Goal: Task Accomplishment & Management: Use online tool/utility

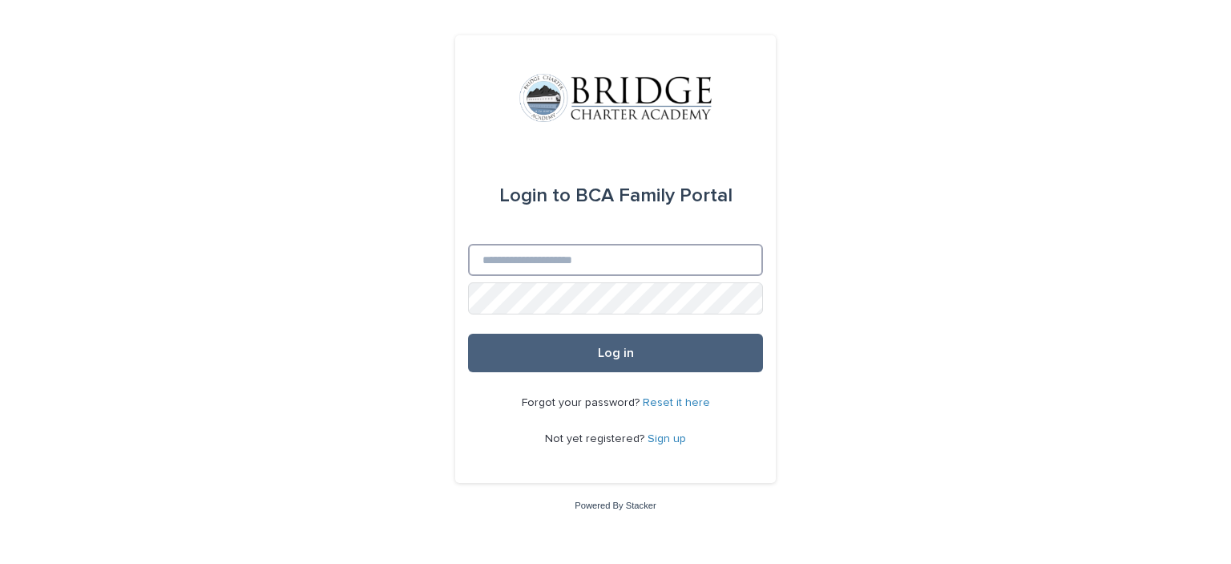
type input "**********"
click at [582, 341] on button "Log in" at bounding box center [615, 352] width 295 height 38
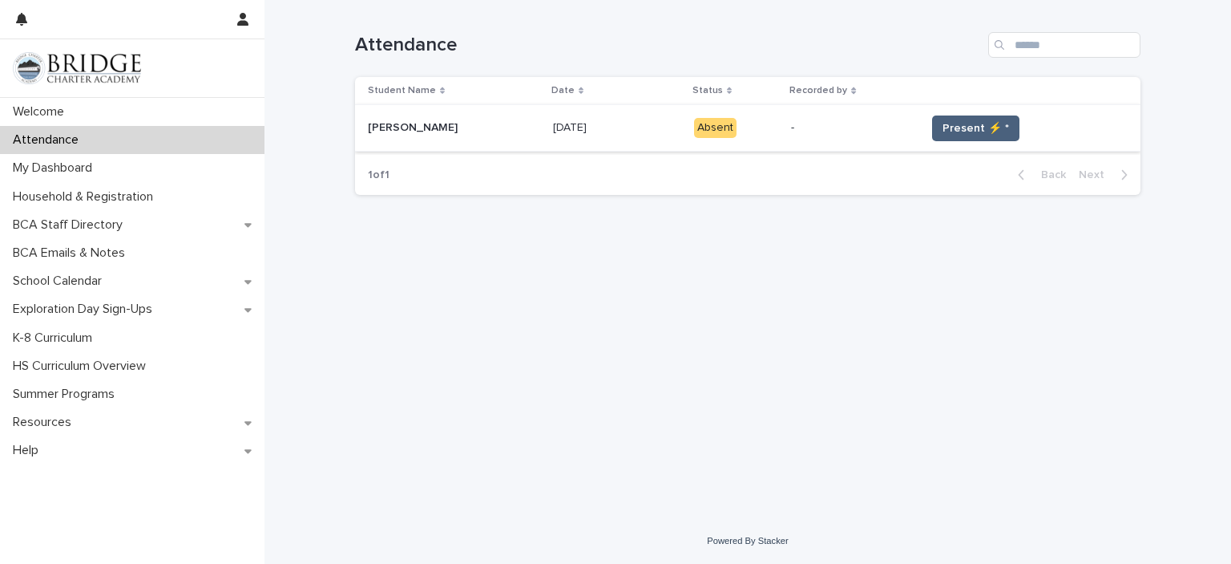
click at [951, 116] on button "Present ⚡ *" at bounding box center [975, 128] width 87 height 26
click at [956, 127] on span "Present ⚡ *" at bounding box center [976, 128] width 67 height 16
